Goal: Communication & Community: Answer question/provide support

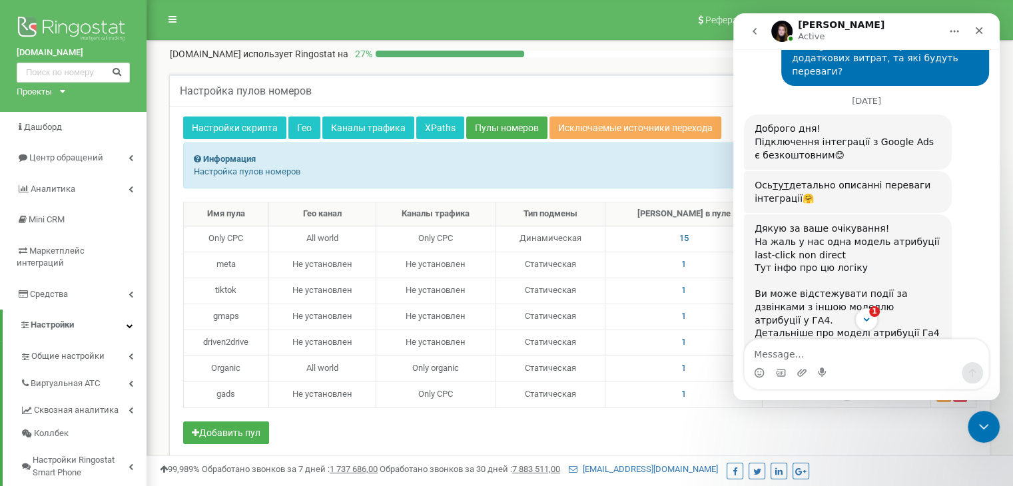
scroll to position [1348, 0]
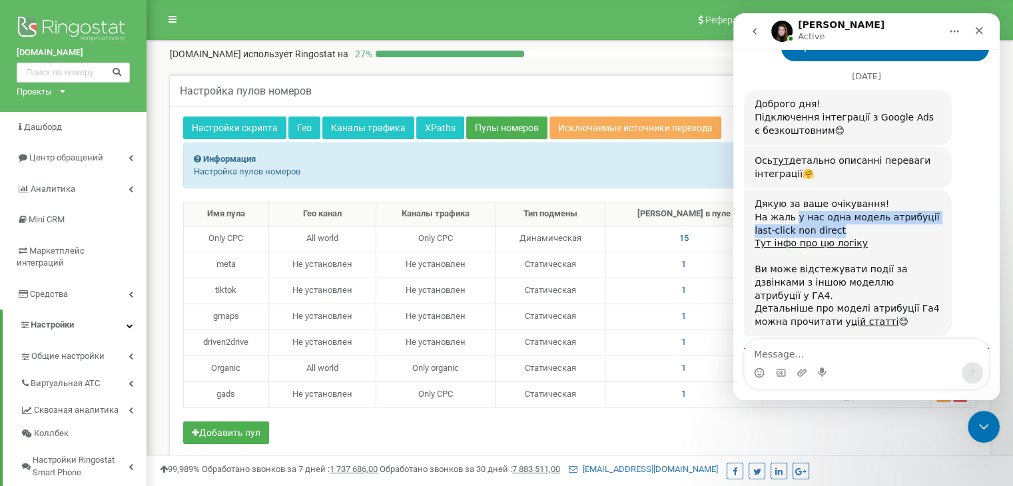
drag, startPoint x: 793, startPoint y: 150, endPoint x: 842, endPoint y: 164, distance: 50.8
click at [842, 198] on div "Дякую за ваше очікування! На жаль у нас одна модель атрибуції last-click non di…" at bounding box center [847, 263] width 186 height 131
copy div "у нас одна модель атрибуції last-click non direct"
click at [814, 198] on div "Дякую за ваше очікування! На жаль у нас одна модель атрибуції last-click non di…" at bounding box center [847, 263] width 186 height 131
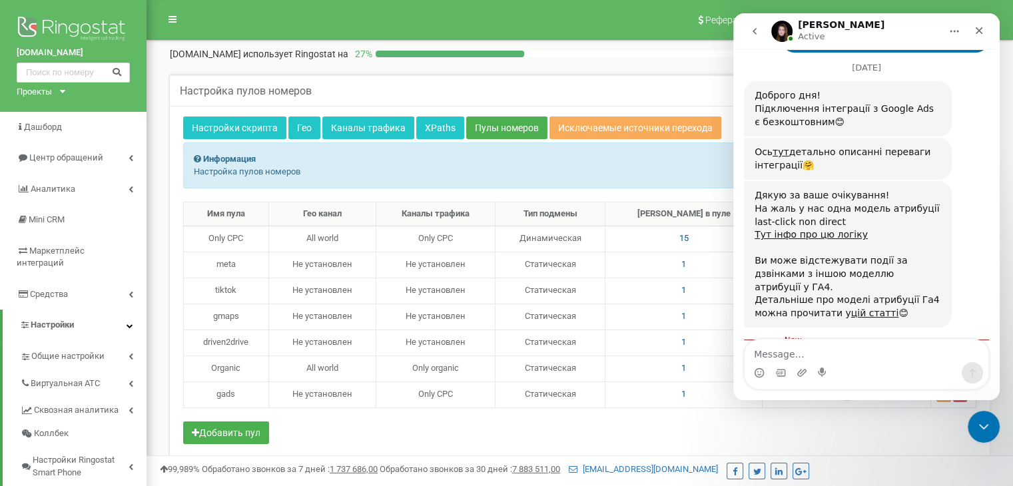
scroll to position [1361, 0]
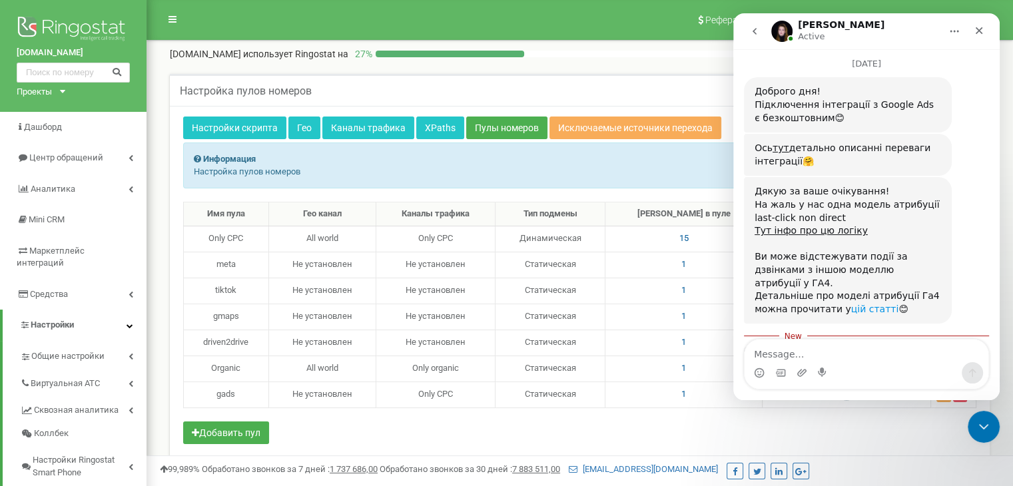
click at [858, 304] on link "цій статті" at bounding box center [875, 309] width 48 height 11
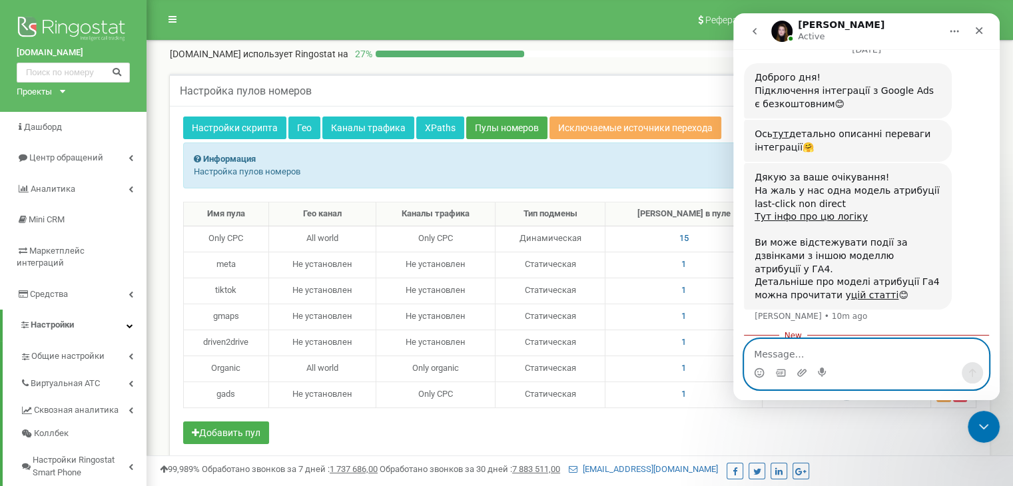
click at [794, 349] on textarea "Message…" at bounding box center [866, 351] width 244 height 23
type textarea "Це все, дякую!"
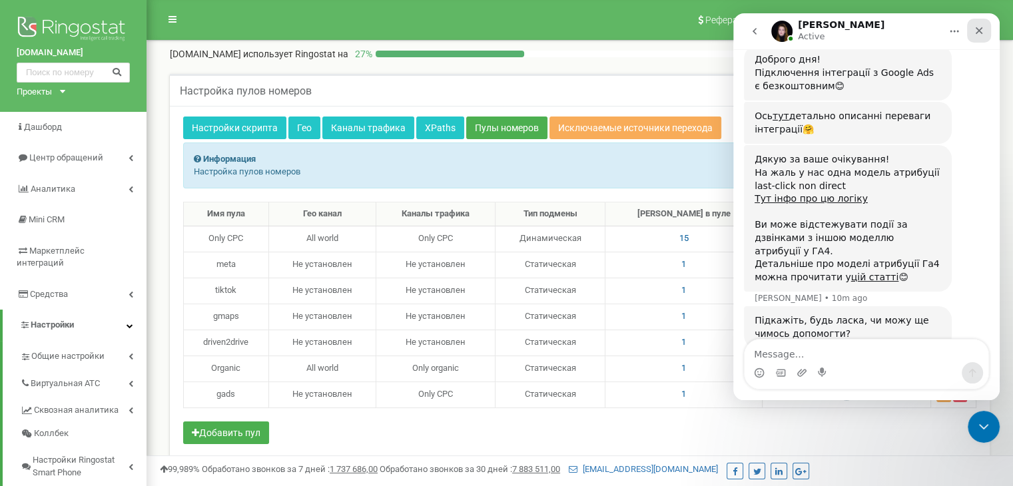
click at [973, 30] on div "Close" at bounding box center [979, 31] width 24 height 24
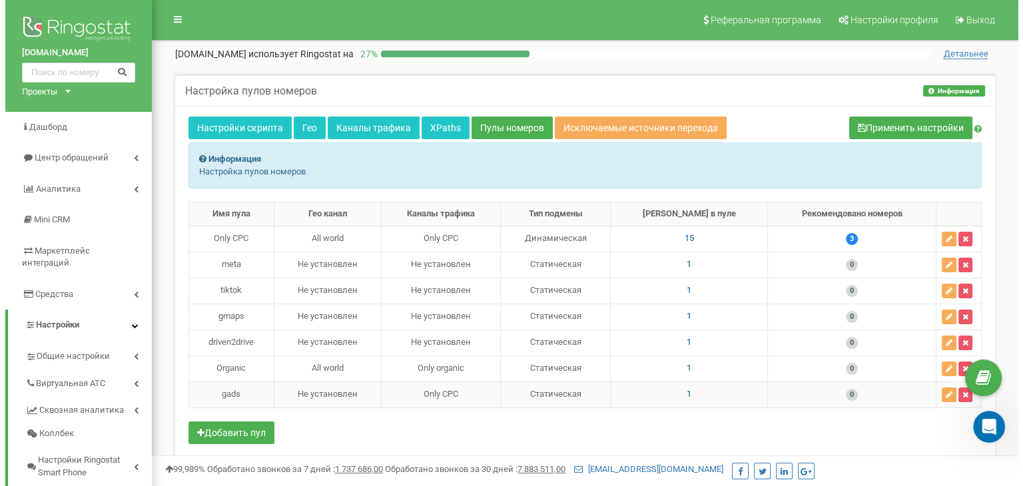
scroll to position [1379, 0]
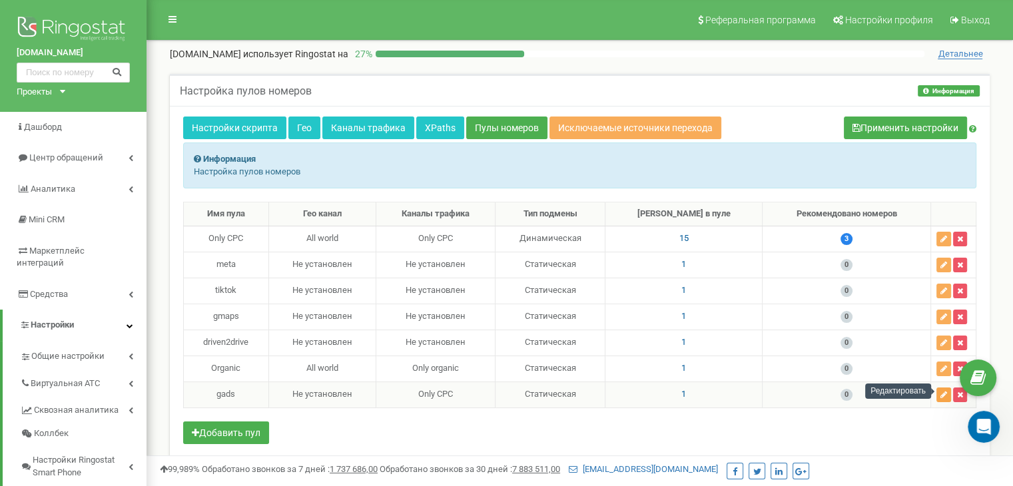
click at [940, 392] on icon "button" at bounding box center [943, 395] width 7 height 8
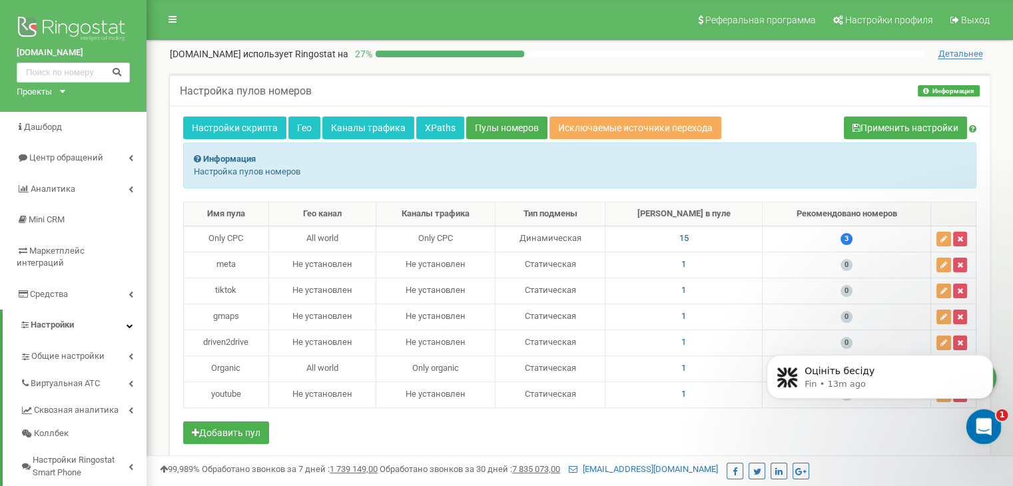
click at [983, 432] on icon "Open Intercom Messenger" at bounding box center [982, 425] width 22 height 22
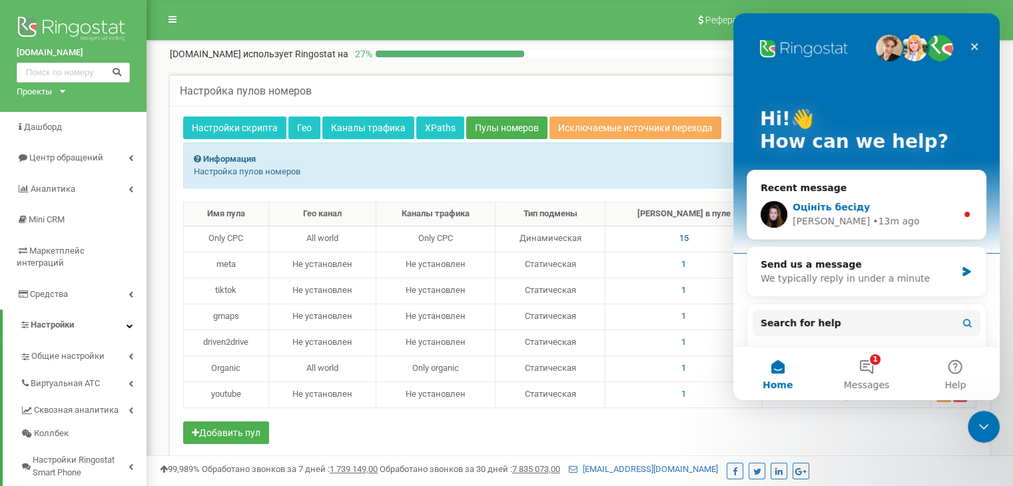
click at [884, 205] on div "Оцініть бесіду" at bounding box center [874, 207] width 164 height 14
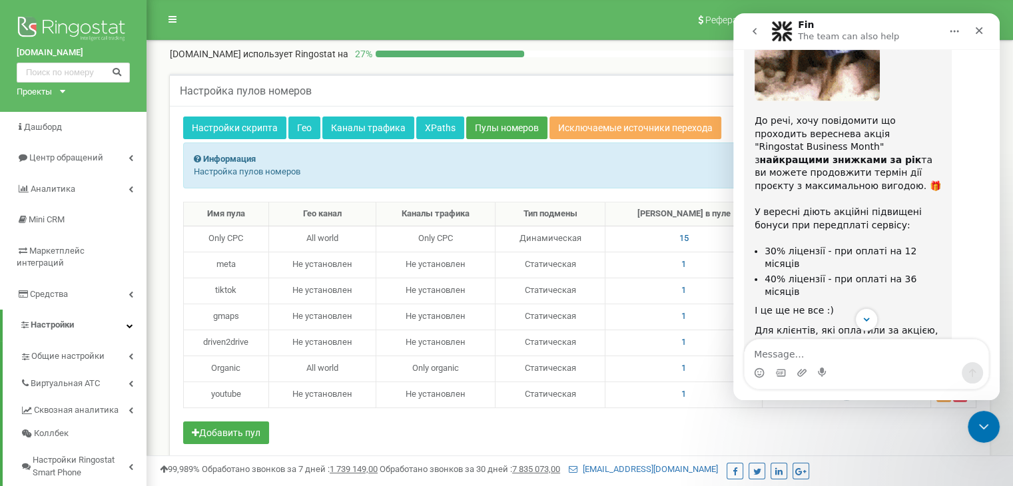
scroll to position [2214, 0]
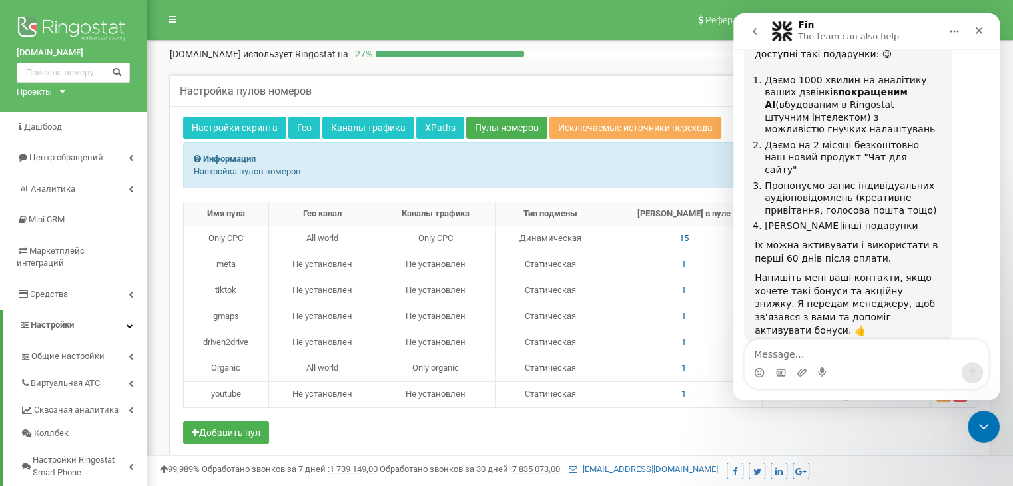
click at [754, 25] on button "go back" at bounding box center [754, 31] width 25 height 25
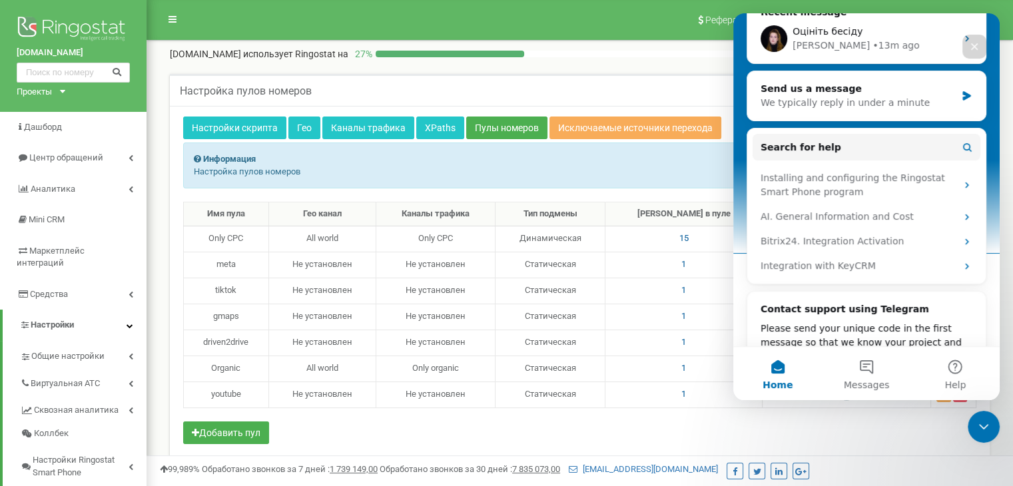
scroll to position [177, 0]
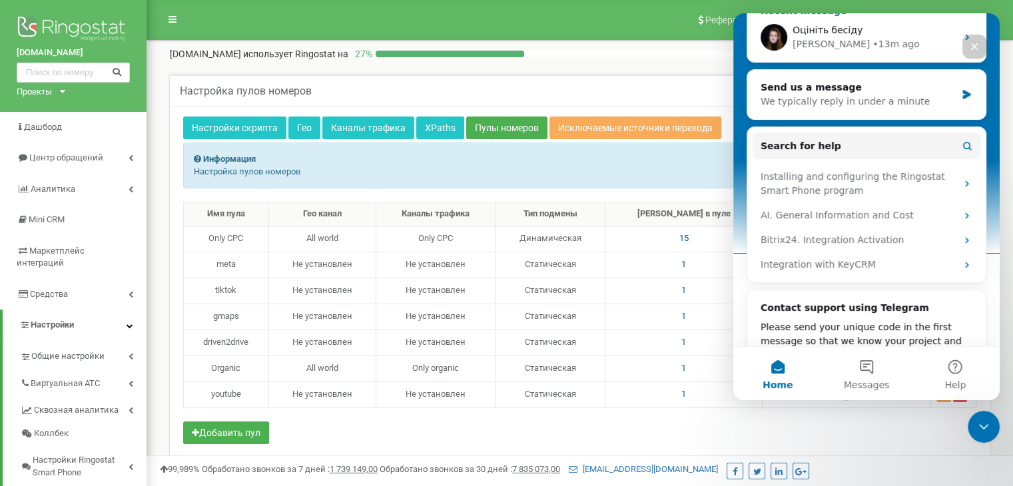
click at [863, 43] on div "[PERSON_NAME] • 13m ago" at bounding box center [874, 44] width 164 height 14
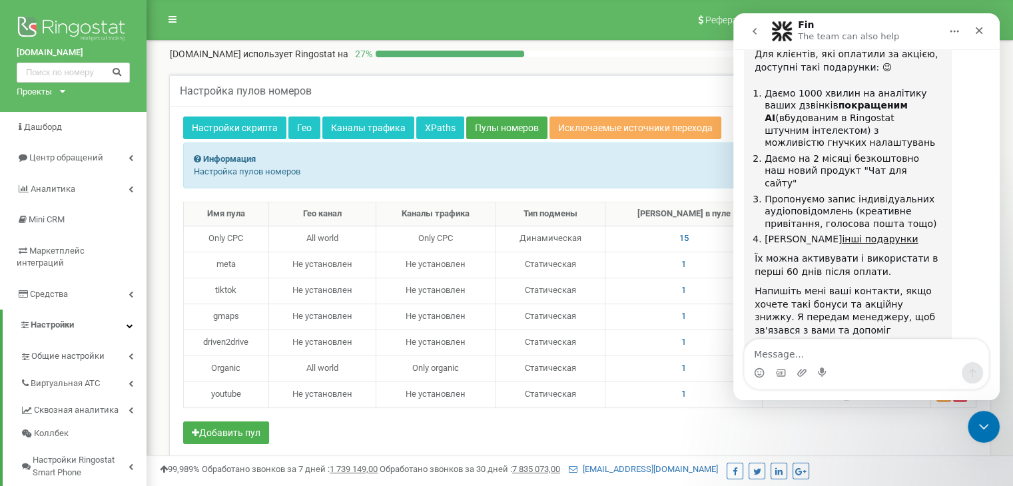
scroll to position [2192, 0]
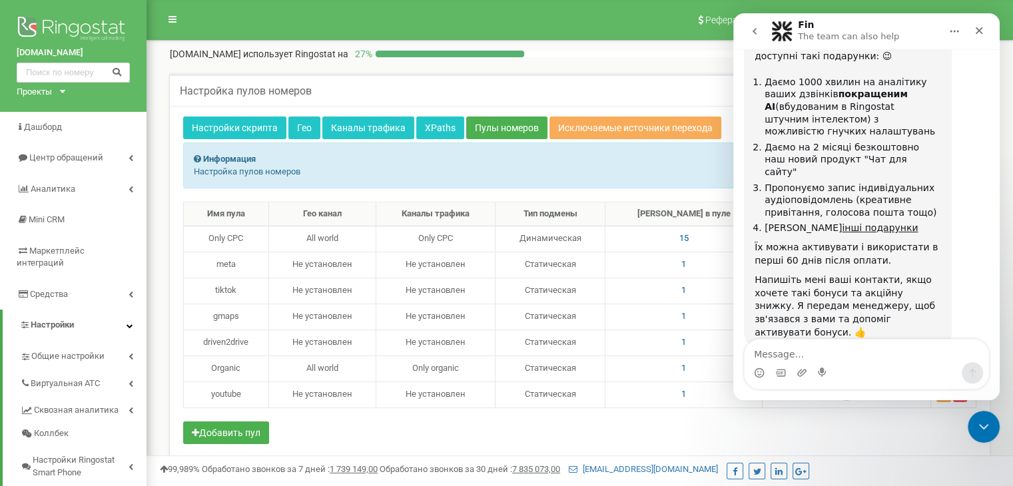
click at [754, 29] on icon "go back" at bounding box center [754, 31] width 11 height 11
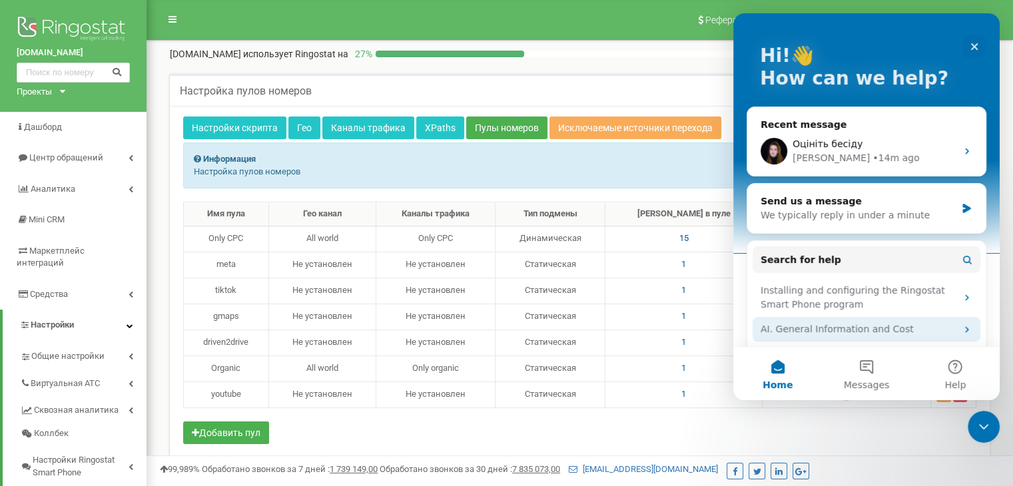
scroll to position [0, 0]
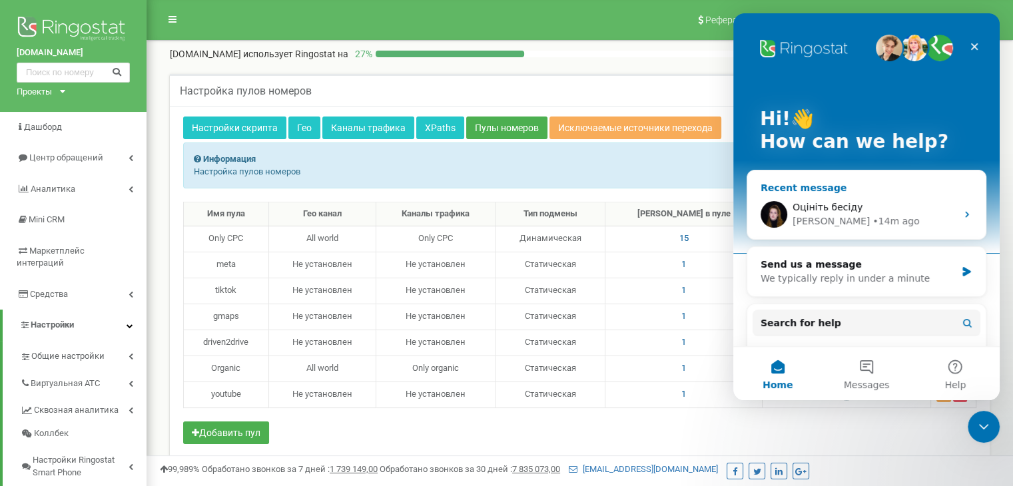
click at [961, 203] on div "Оцініть бесіду [PERSON_NAME] • 14m ago" at bounding box center [866, 214] width 238 height 49
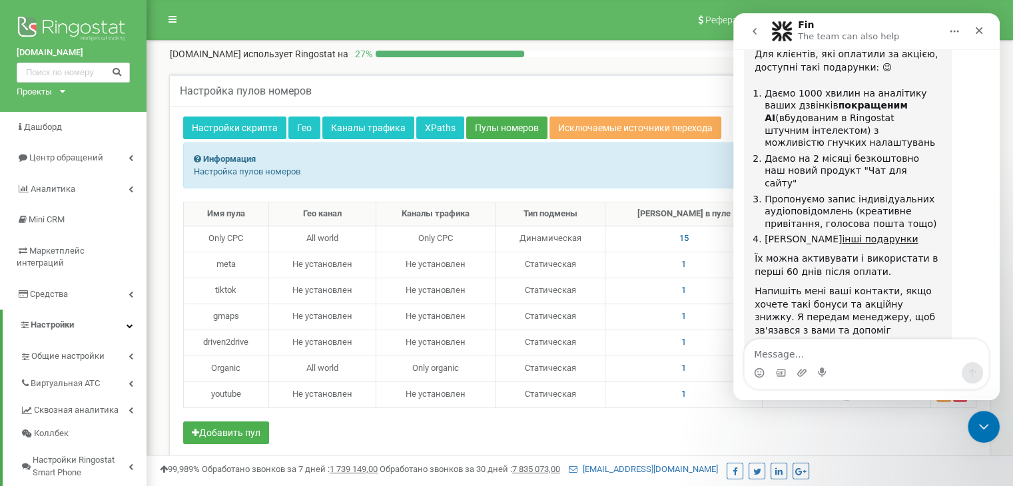
scroll to position [2192, 0]
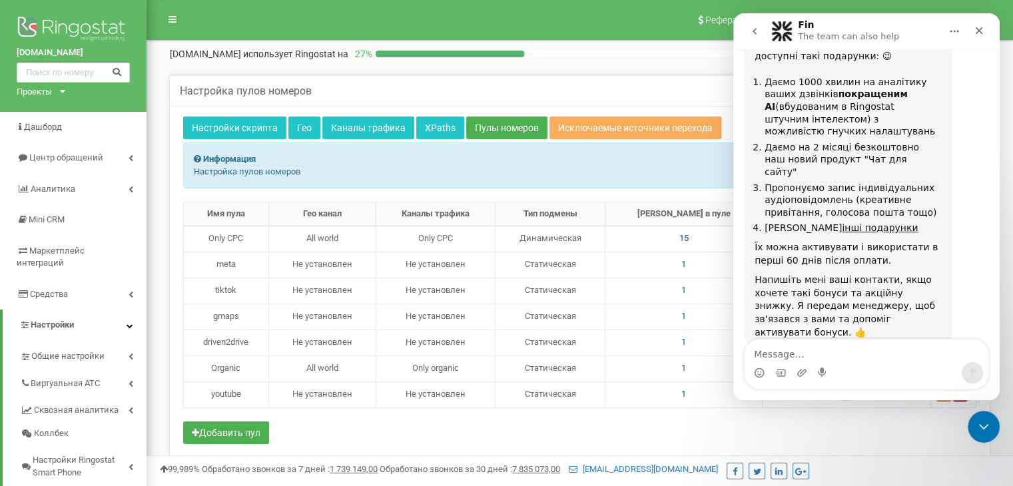
click at [748, 22] on button "go back" at bounding box center [754, 31] width 25 height 25
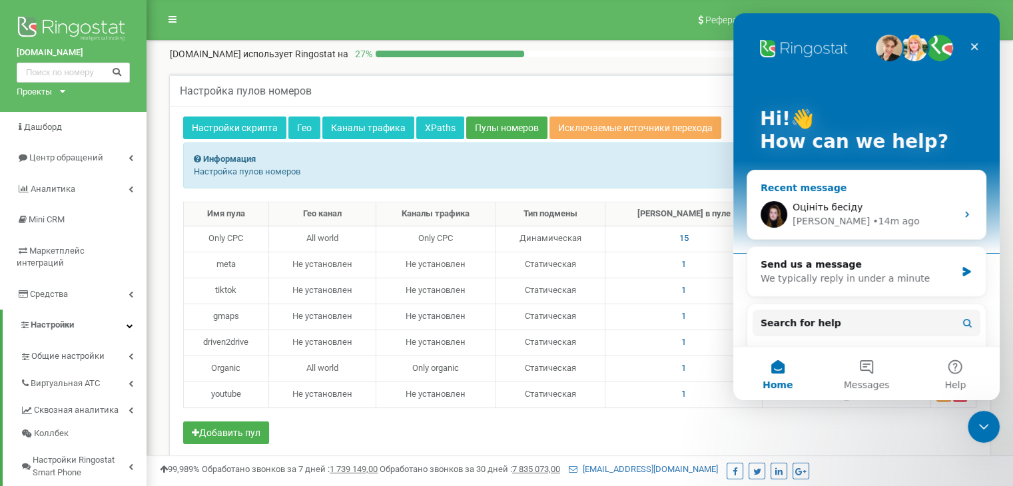
click at [807, 211] on span "Оцініть бесіду" at bounding box center [827, 207] width 70 height 11
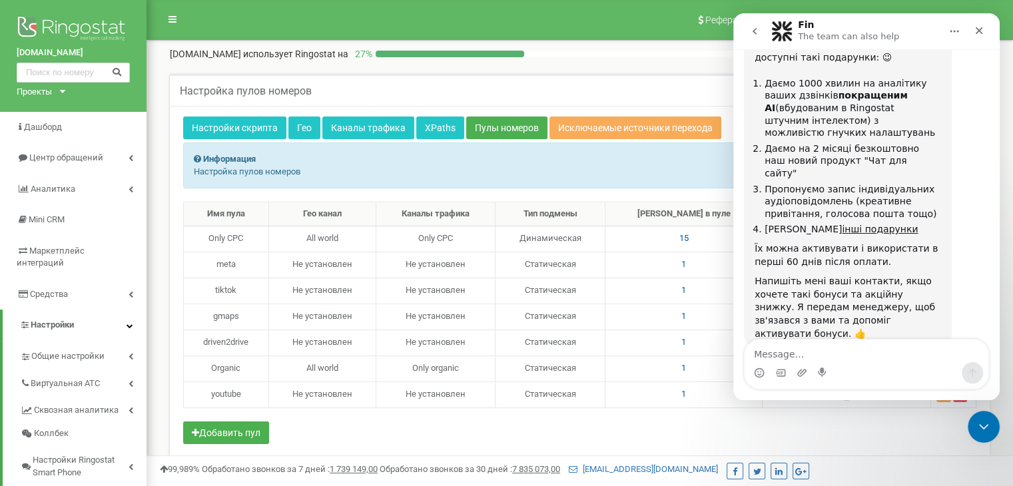
scroll to position [2192, 0]
click at [756, 37] on button "go back" at bounding box center [754, 31] width 25 height 25
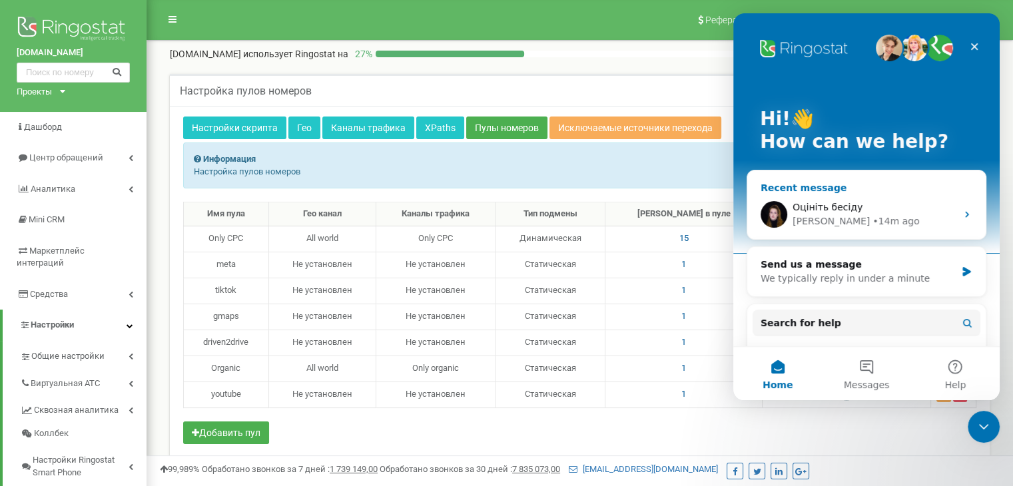
click at [813, 188] on div "Recent message" at bounding box center [866, 188] width 212 height 14
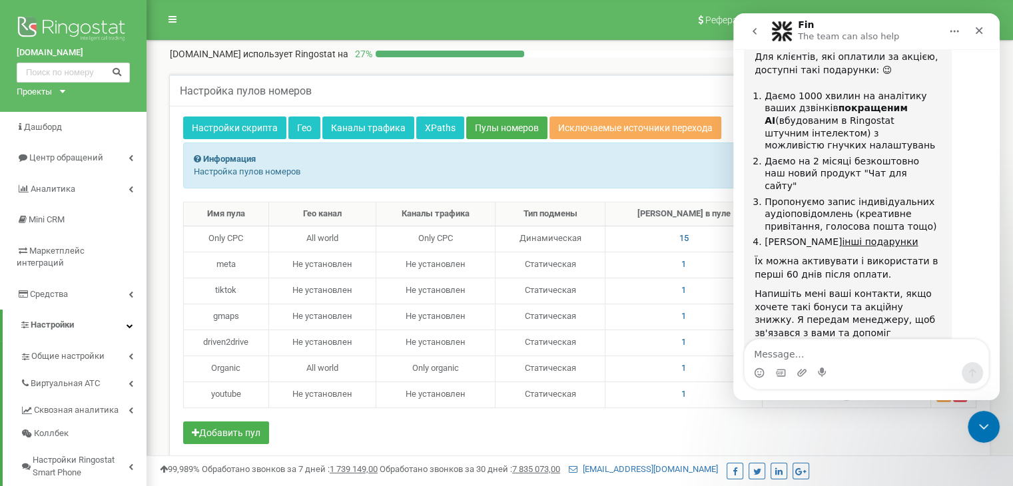
scroll to position [2192, 0]
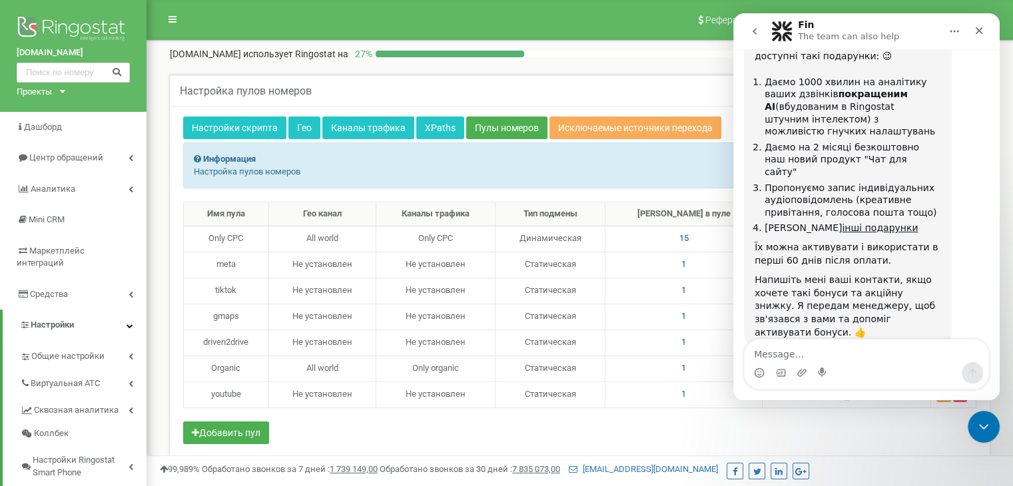
click at [746, 25] on button "go back" at bounding box center [754, 31] width 25 height 25
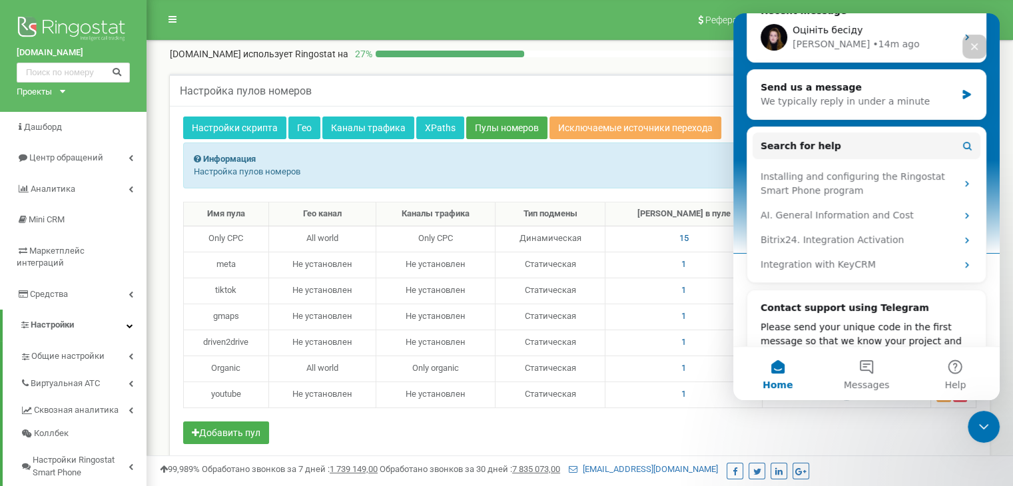
scroll to position [260, 0]
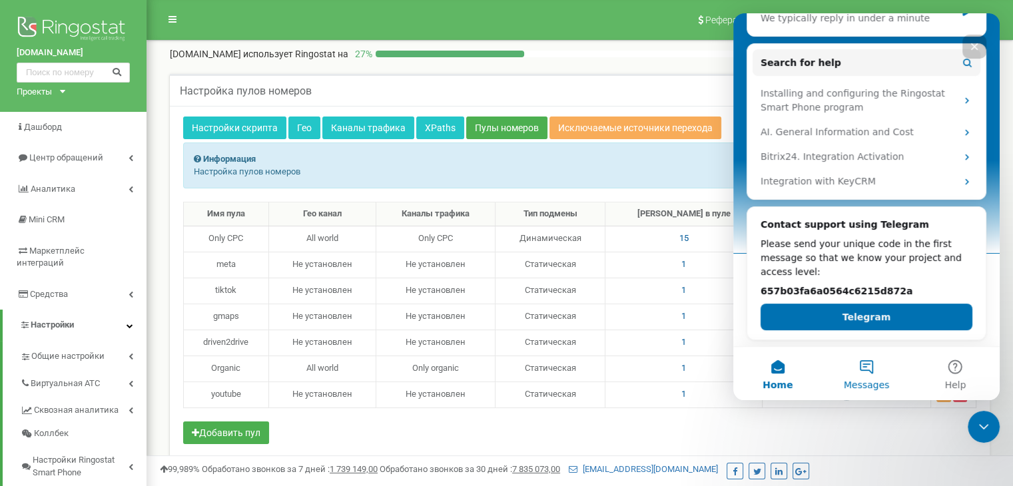
click at [883, 370] on button "Messages" at bounding box center [866, 373] width 89 height 53
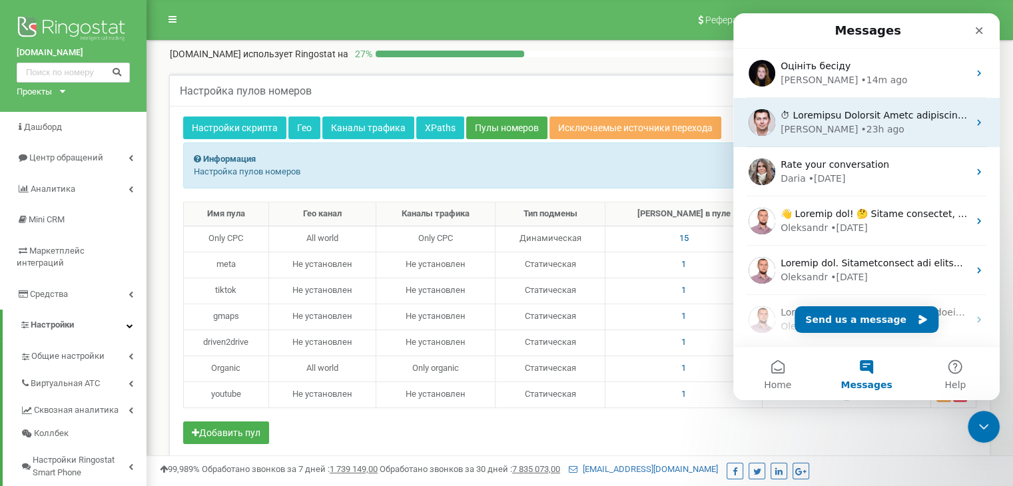
click at [874, 123] on div "[PERSON_NAME] • 23h ago" at bounding box center [874, 130] width 188 height 14
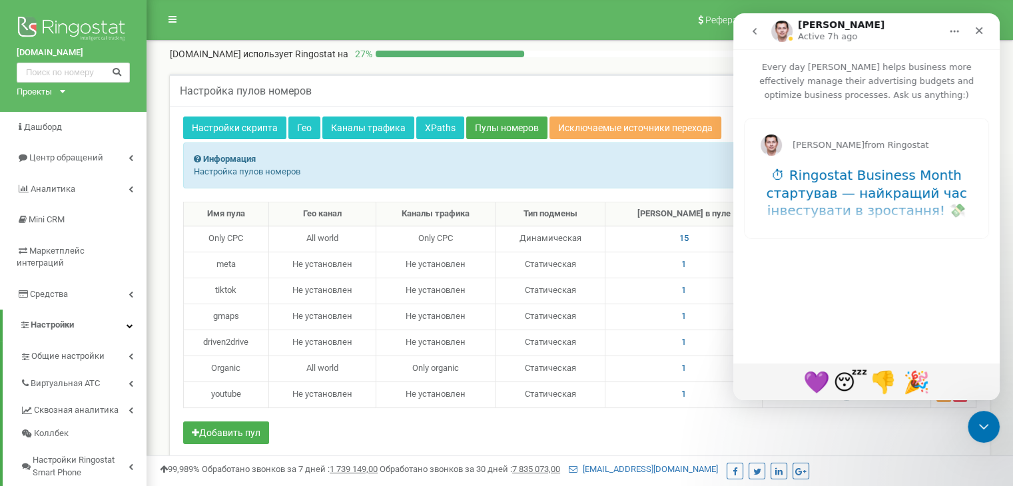
click at [754, 29] on icon "go back" at bounding box center [754, 31] width 4 height 7
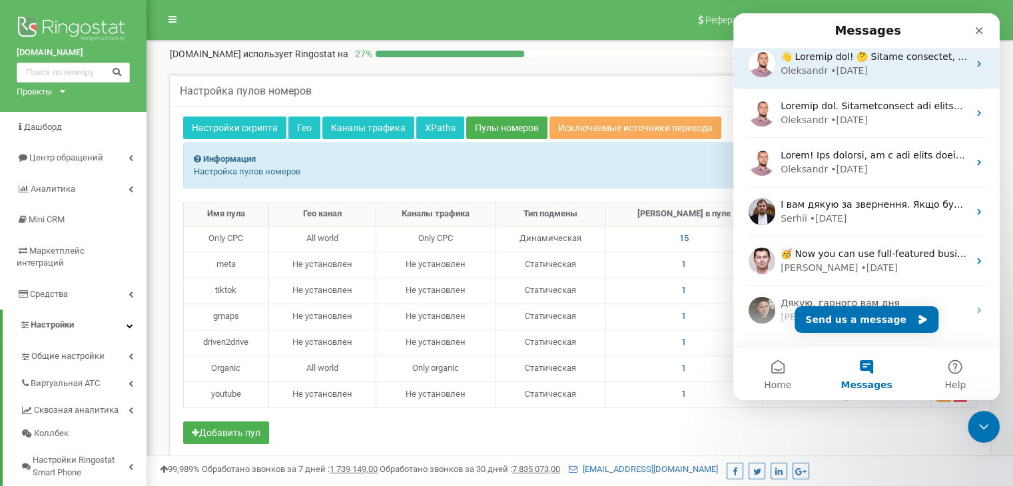
scroll to position [248, 0]
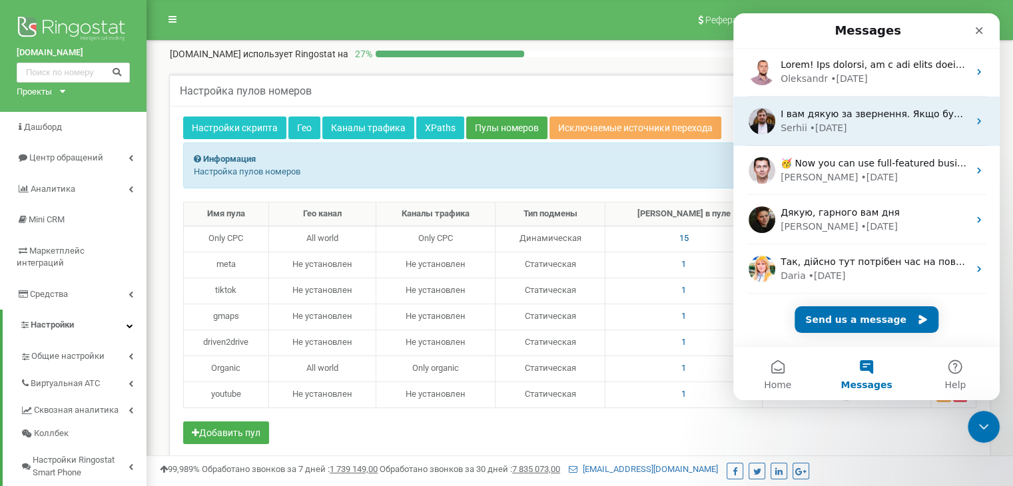
click at [889, 121] on div "[PERSON_NAME] • [DATE]" at bounding box center [874, 128] width 188 height 14
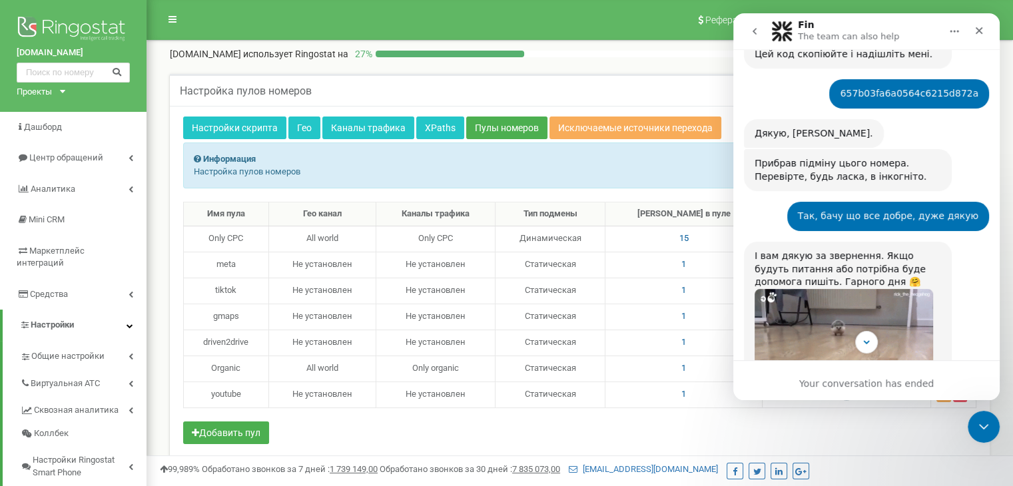
scroll to position [1701, 0]
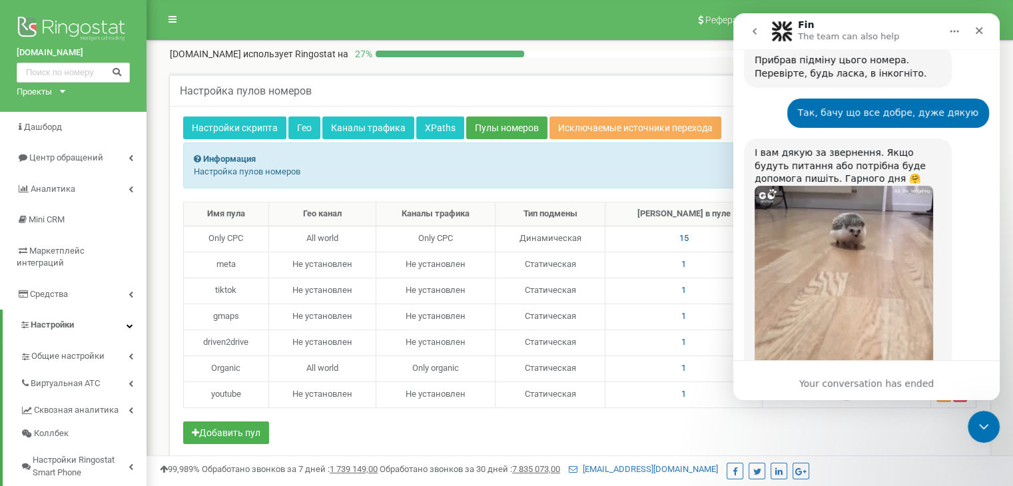
click at [752, 32] on icon "go back" at bounding box center [754, 31] width 11 height 11
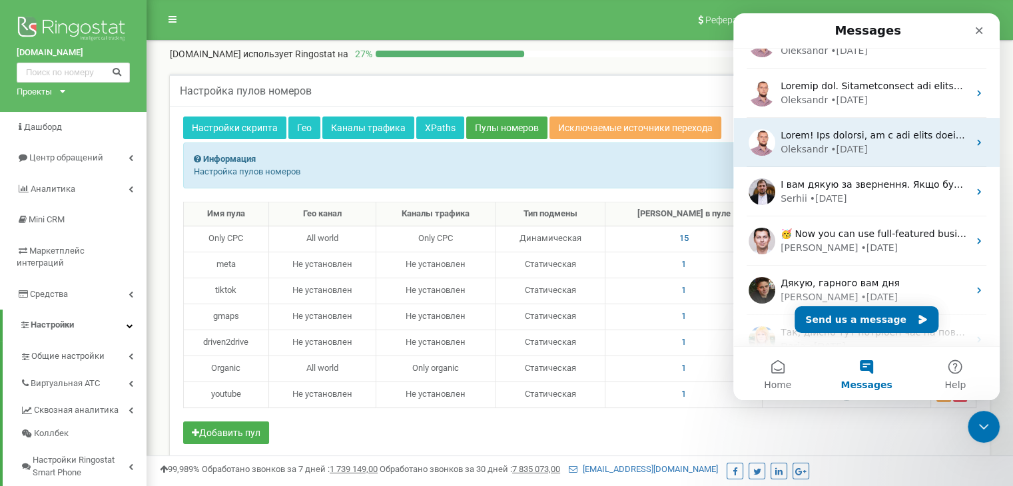
scroll to position [266, 0]
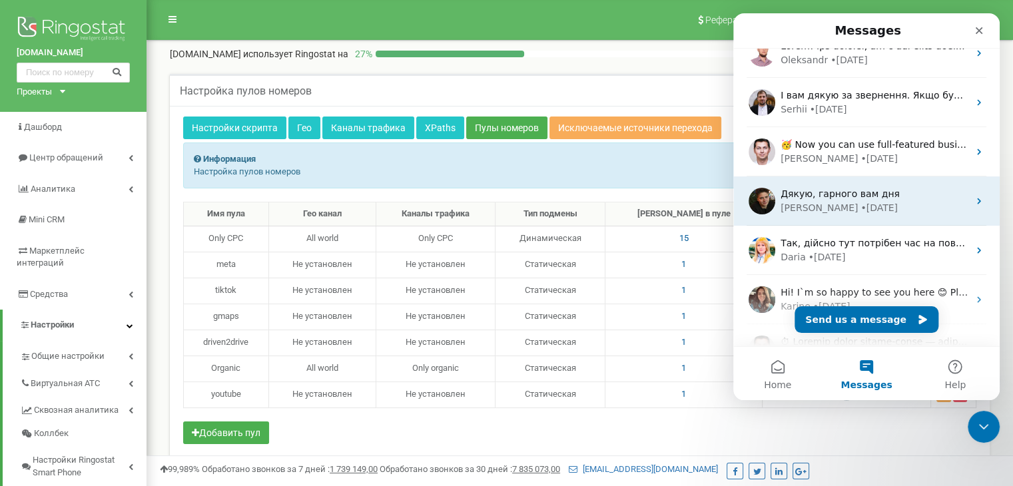
click at [877, 199] on span "Дякую, гарного вам дня" at bounding box center [839, 193] width 119 height 11
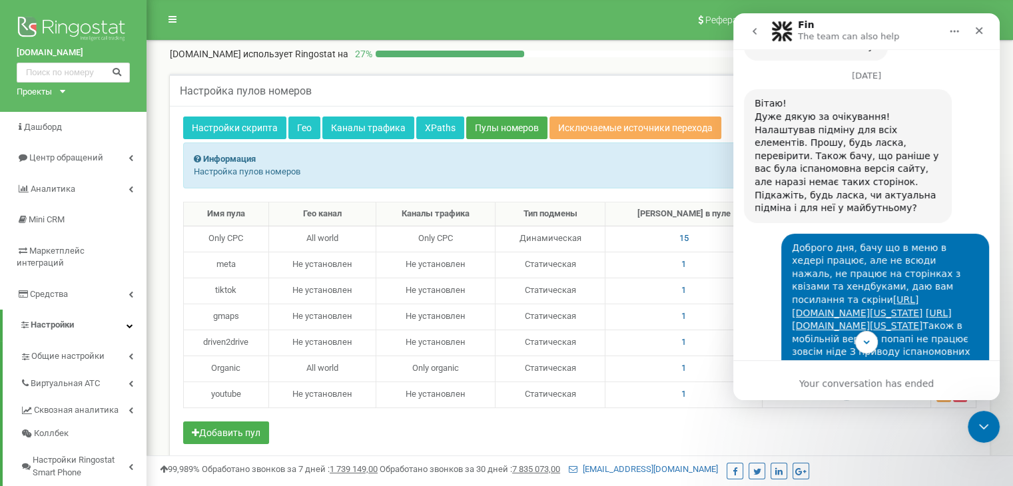
scroll to position [1243, 0]
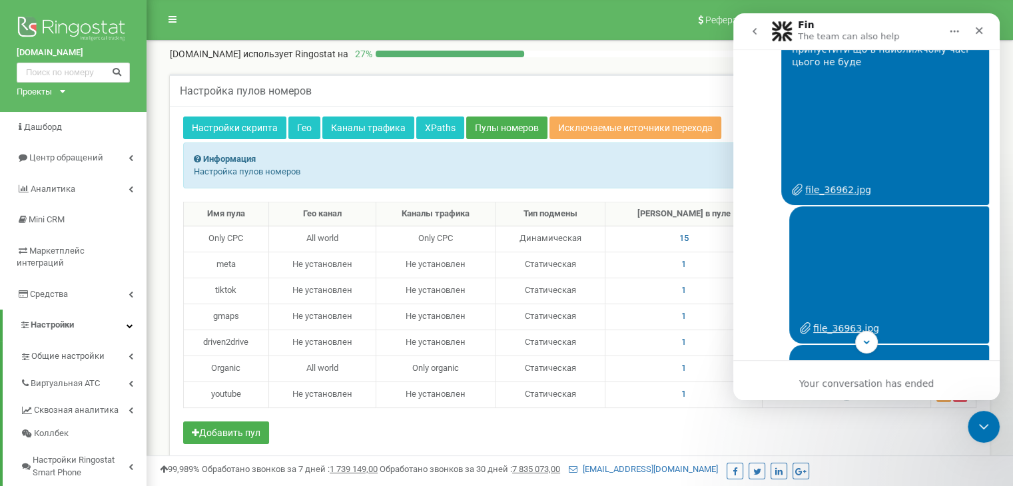
click at [746, 30] on button "go back" at bounding box center [754, 31] width 25 height 25
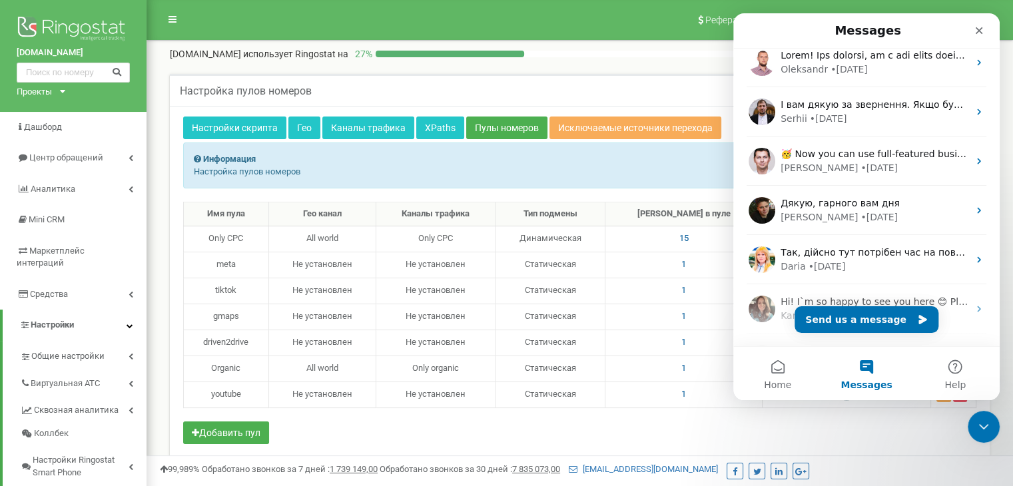
scroll to position [355, 0]
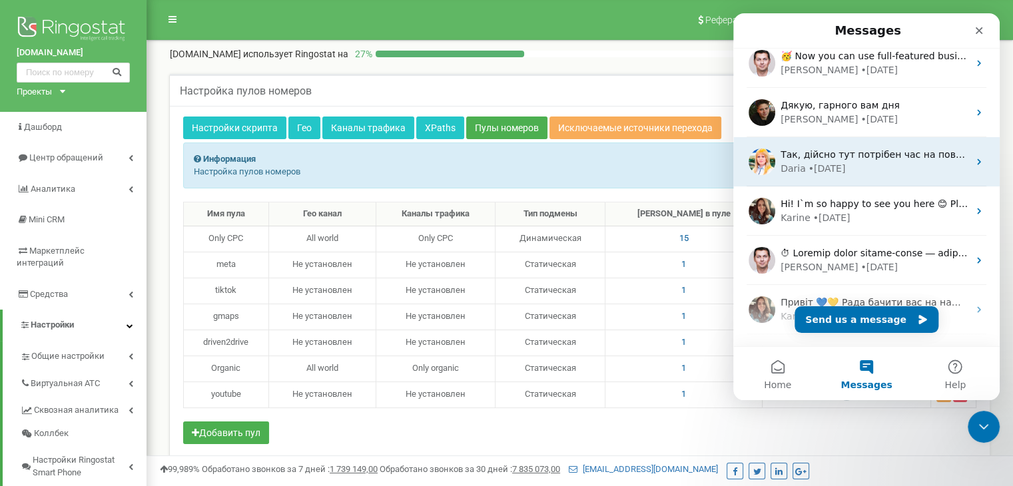
click at [878, 162] on div "[PERSON_NAME] • [DATE]" at bounding box center [874, 169] width 188 height 14
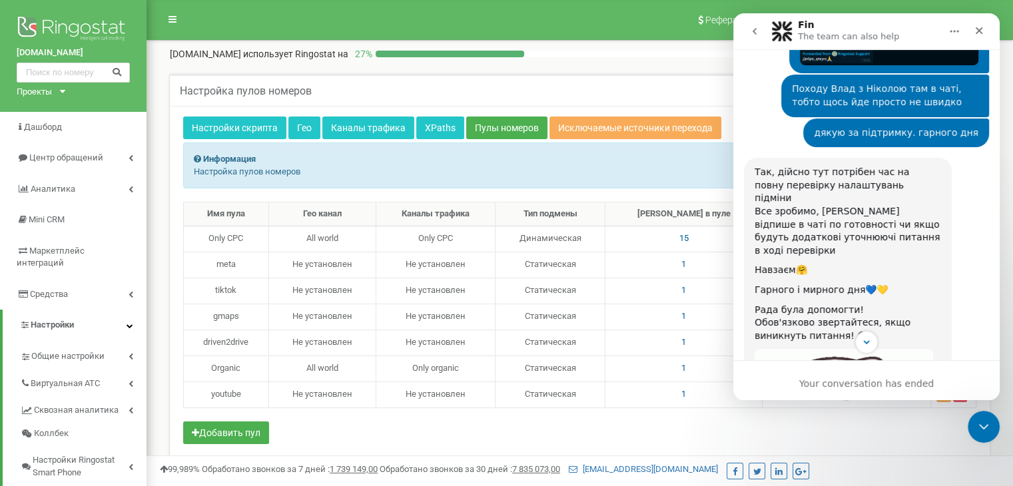
scroll to position [1864, 0]
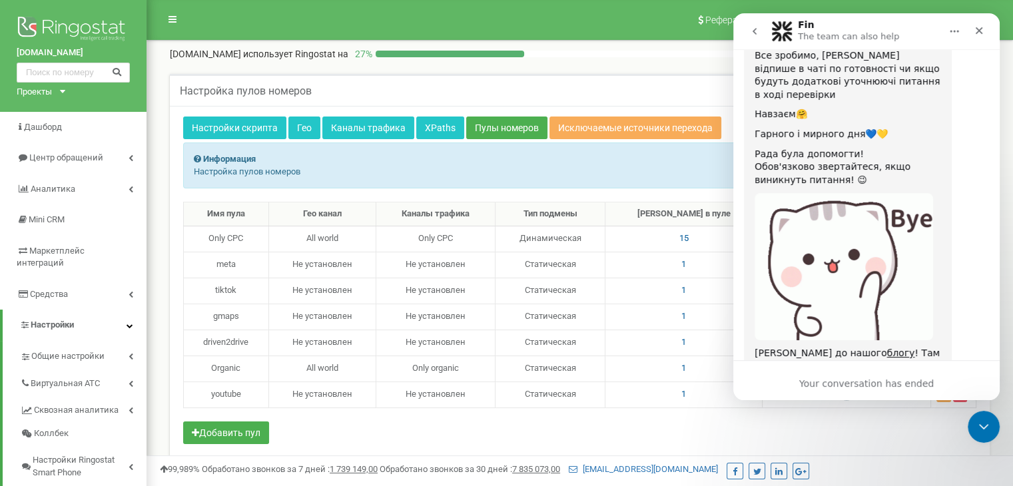
click at [751, 39] on button "go back" at bounding box center [754, 31] width 25 height 25
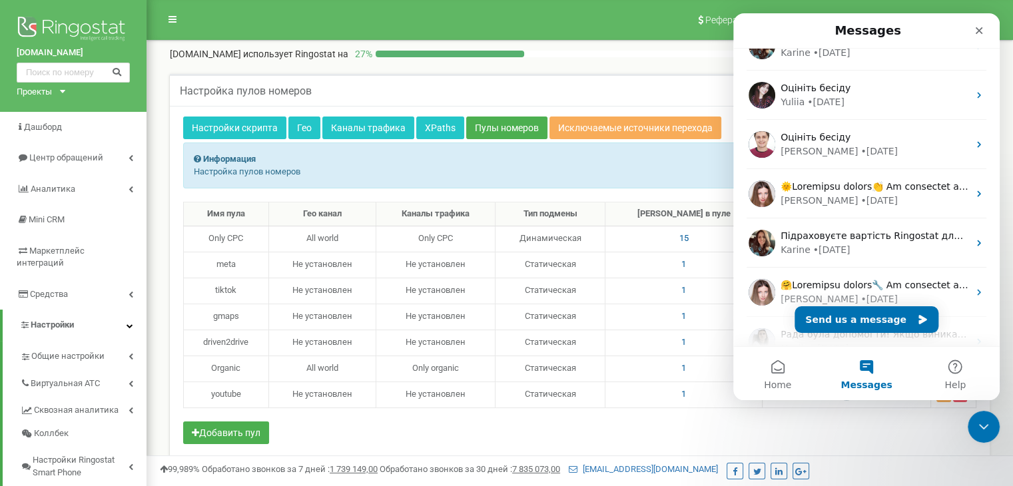
scroll to position [621, 0]
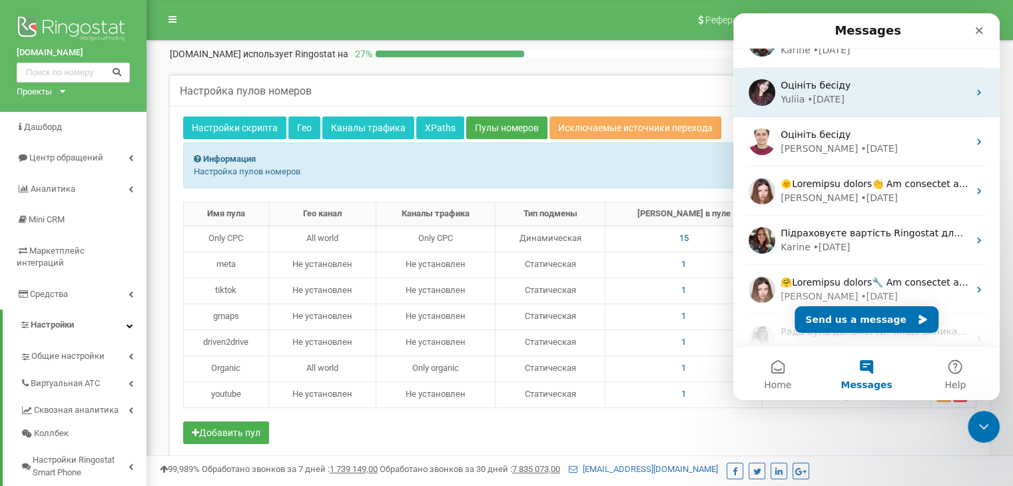
click at [852, 90] on div "Оцініть бесіду" at bounding box center [874, 86] width 188 height 14
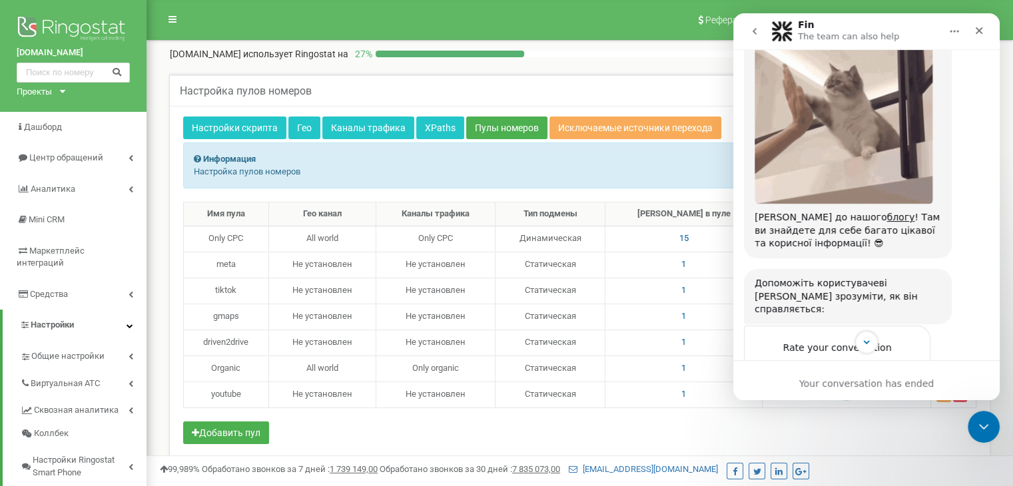
scroll to position [615, 0]
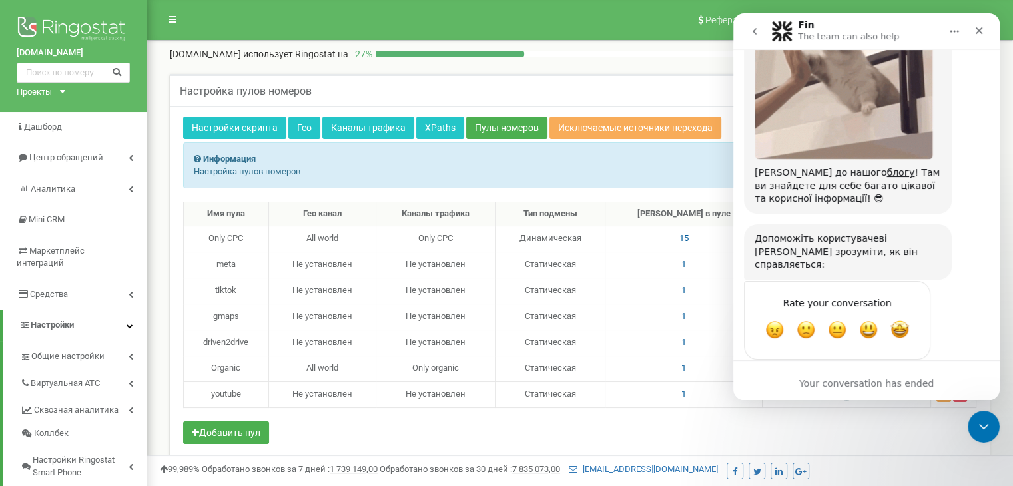
click at [749, 20] on button "go back" at bounding box center [754, 31] width 25 height 25
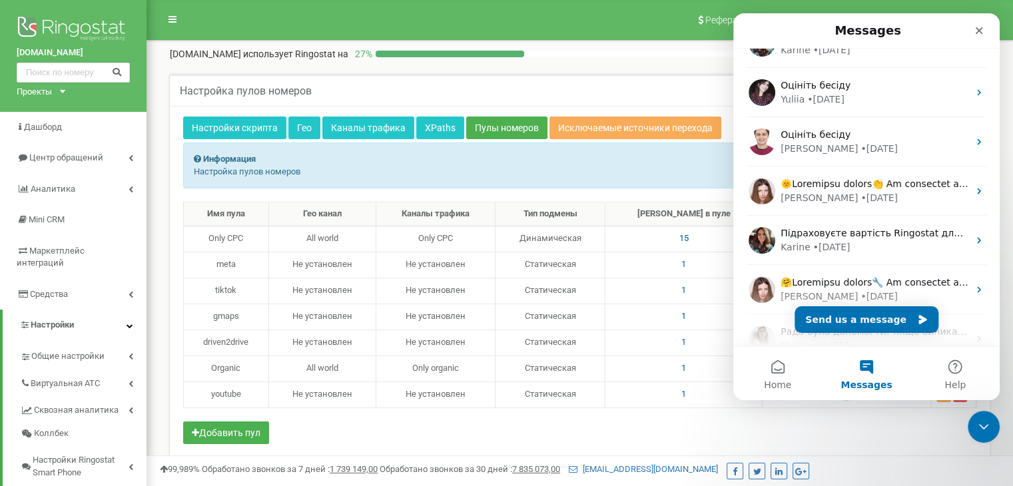
scroll to position [790, 0]
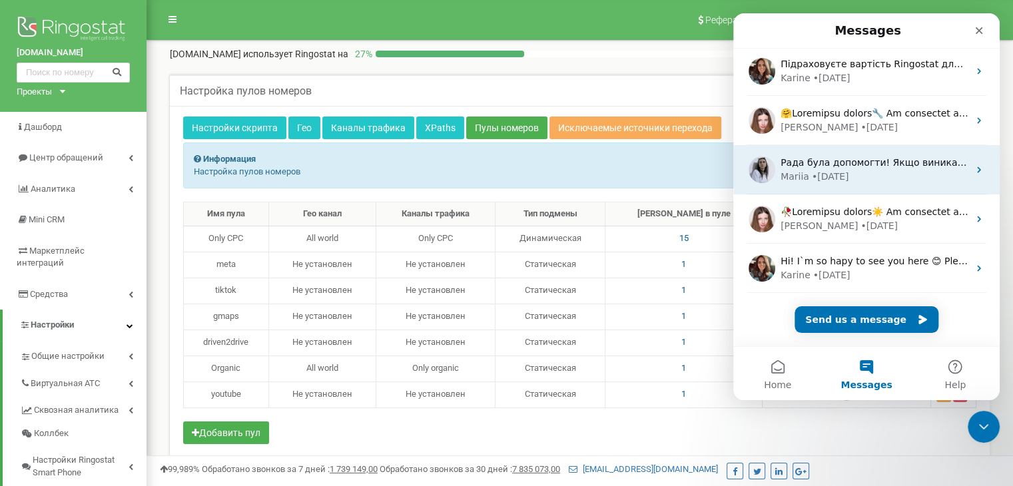
click at [888, 168] on div "Рада була допомогти! ﻿Якщо виникатимуть додаткові питання - дайте знати. ​﻿ Чуд…" at bounding box center [874, 163] width 188 height 14
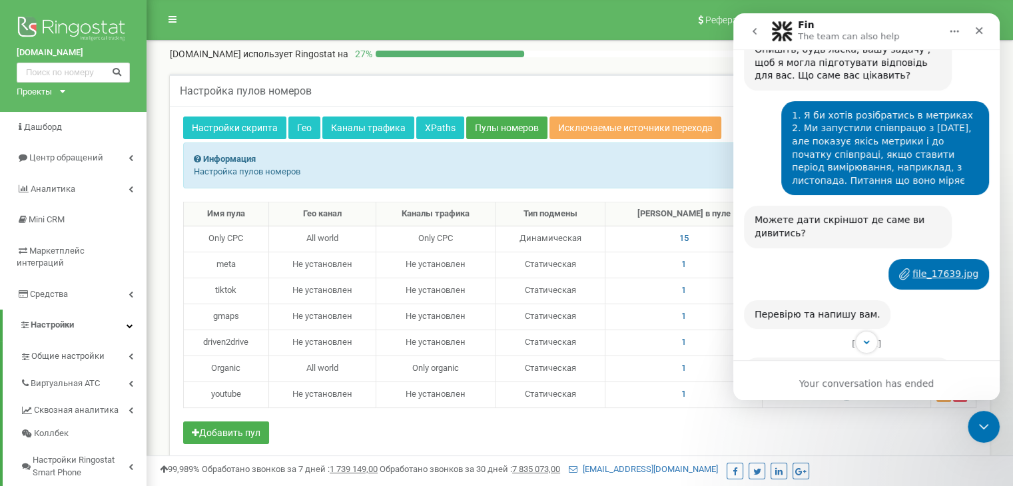
scroll to position [710, 0]
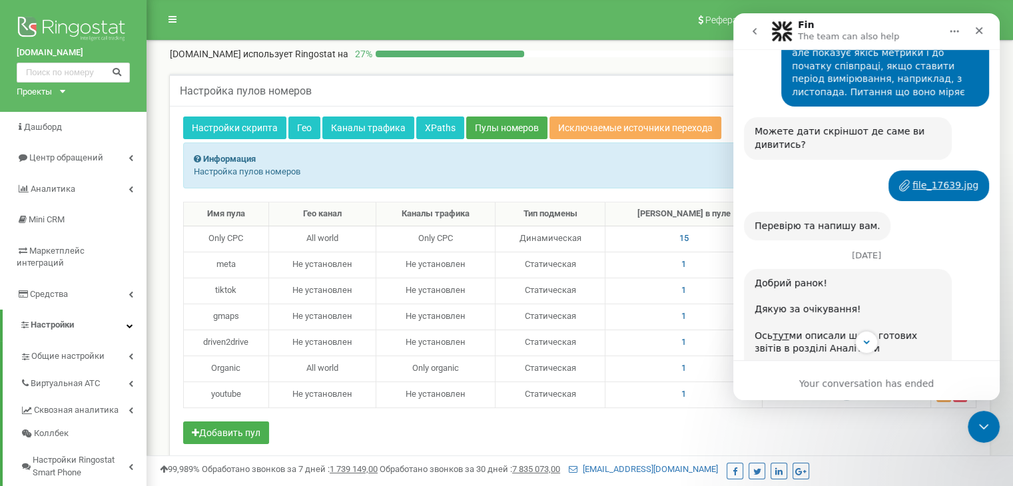
click at [950, 178] on div "file_17639.jpg" at bounding box center [945, 185] width 66 height 14
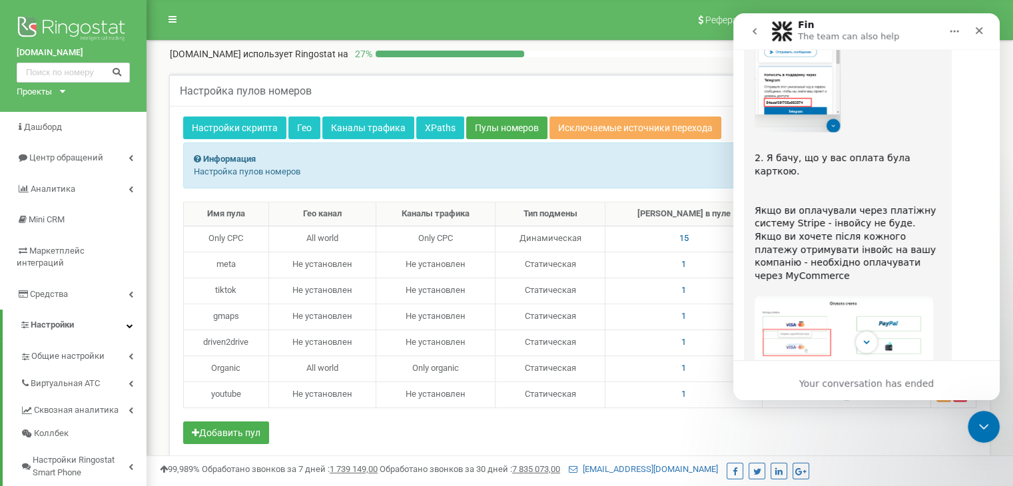
scroll to position [3196, 0]
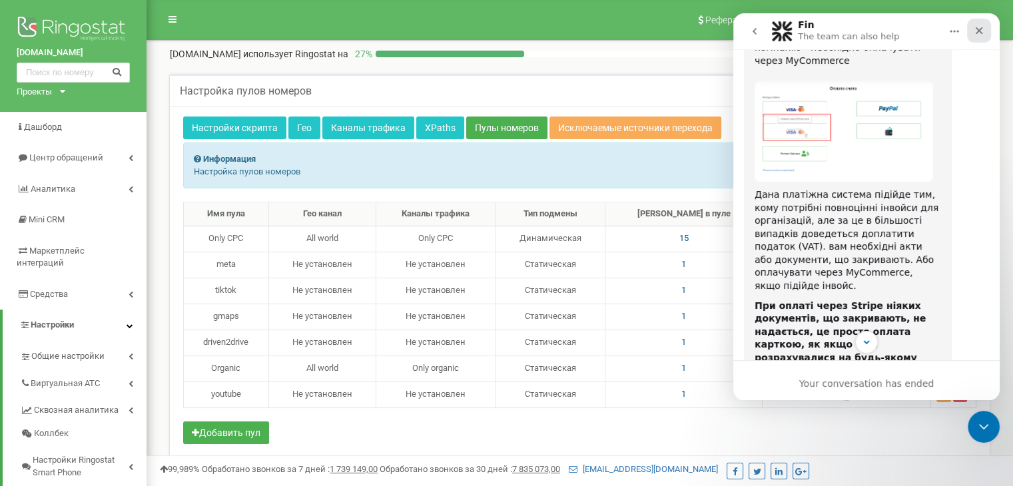
click at [972, 33] on div "Close" at bounding box center [979, 31] width 24 height 24
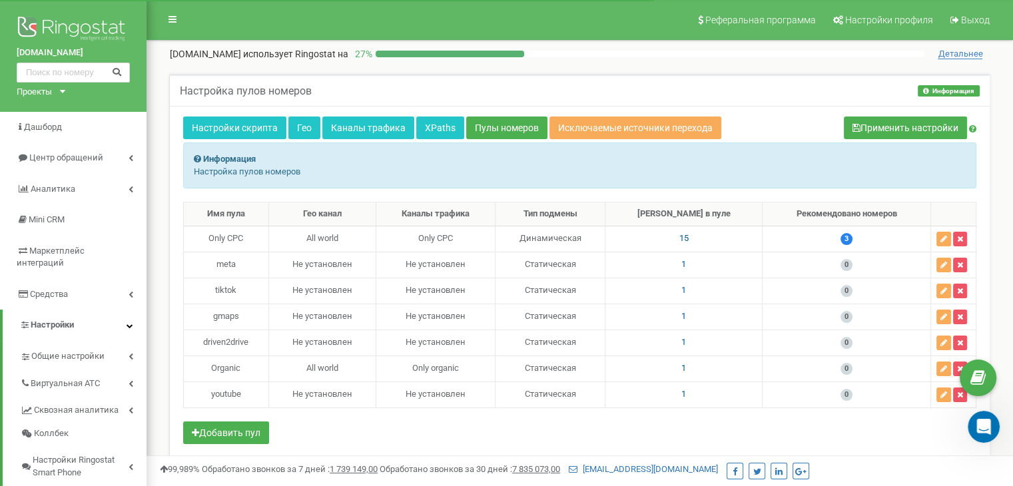
scroll to position [8951, 0]
